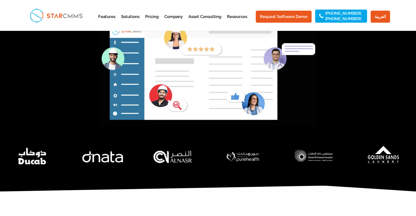
scroll to position [164, 0]
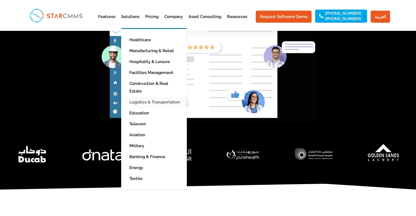
click at [160, 97] on link "Logistics & Transportation" at bounding box center [158, 102] width 63 height 11
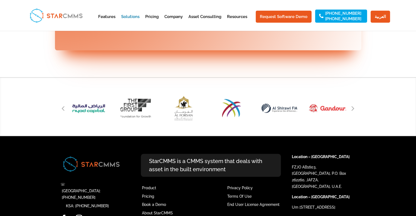
scroll to position [711, 0]
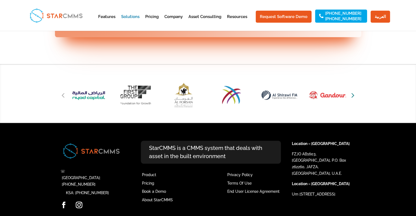
click at [353, 95] on icon "Next slide" at bounding box center [353, 95] width 3 height 8
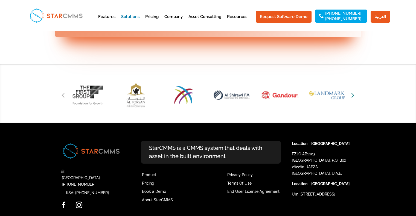
click at [353, 95] on icon "Next slide" at bounding box center [353, 95] width 3 height 8
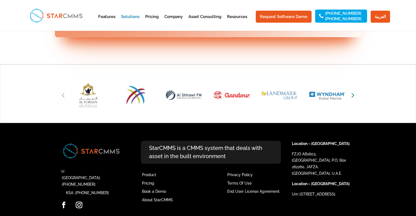
click at [353, 95] on icon "Next slide" at bounding box center [353, 95] width 3 height 8
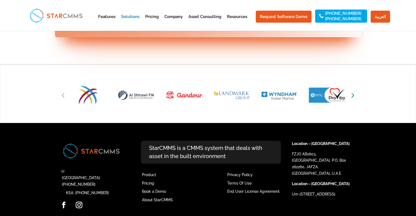
click at [353, 95] on icon "Next slide" at bounding box center [353, 95] width 3 height 8
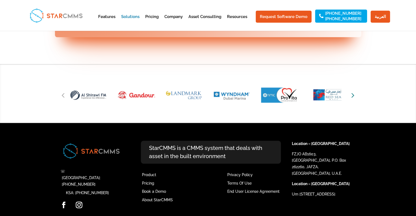
click at [353, 95] on icon "Next slide" at bounding box center [353, 95] width 3 height 8
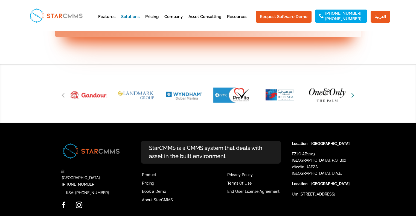
click at [353, 95] on icon "Next slide" at bounding box center [353, 95] width 3 height 8
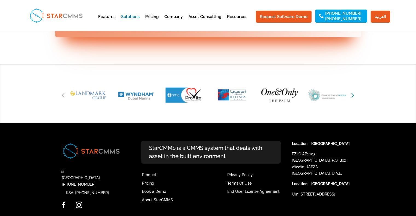
click at [353, 95] on icon "Next slide" at bounding box center [353, 95] width 3 height 8
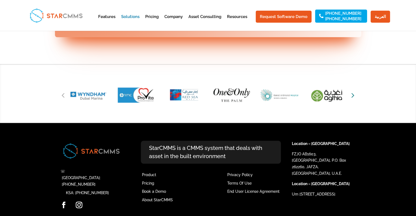
click at [353, 95] on icon "Next slide" at bounding box center [353, 95] width 3 height 8
